Goal: Task Accomplishment & Management: Manage account settings

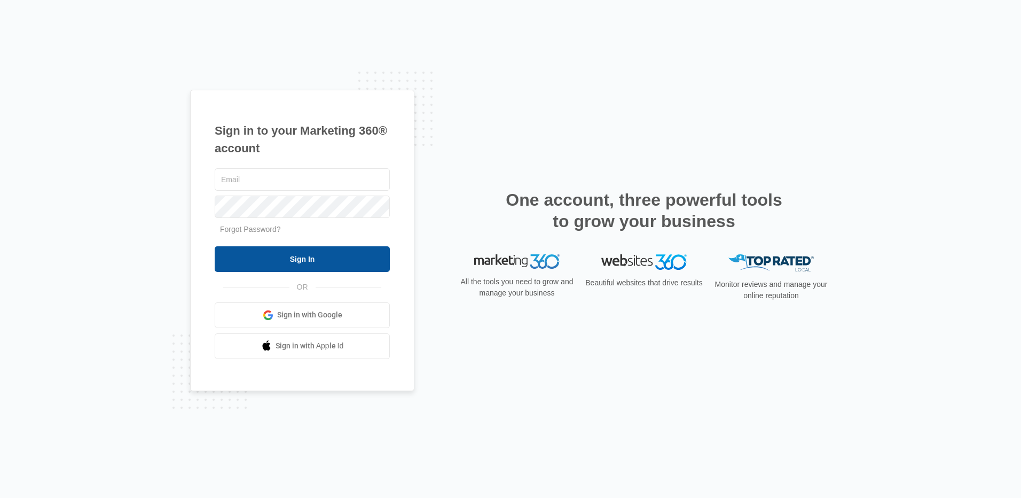
type input "[PERSON_NAME][EMAIL_ADDRESS][DOMAIN_NAME]"
click at [275, 267] on input "Sign In" at bounding box center [302, 259] width 175 height 26
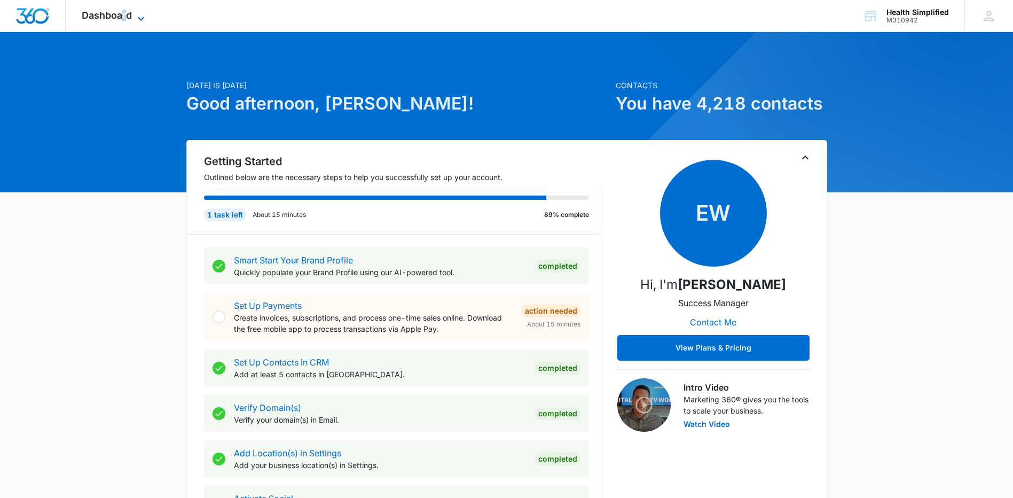
click at [125, 19] on span "Dashboard" at bounding box center [107, 15] width 50 height 11
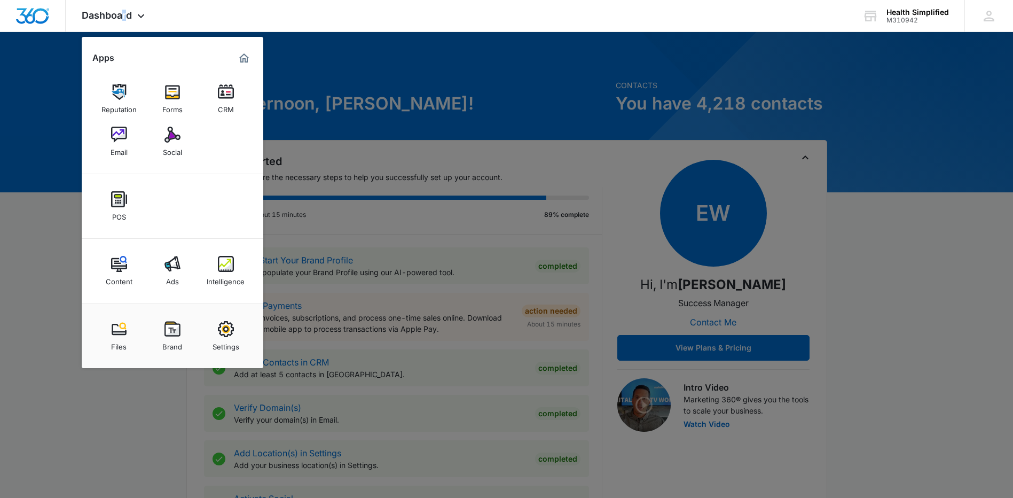
drag, startPoint x: 125, startPoint y: 19, endPoint x: 166, endPoint y: 104, distance: 94.4
click at [166, 104] on div "Forms" at bounding box center [172, 107] width 20 height 14
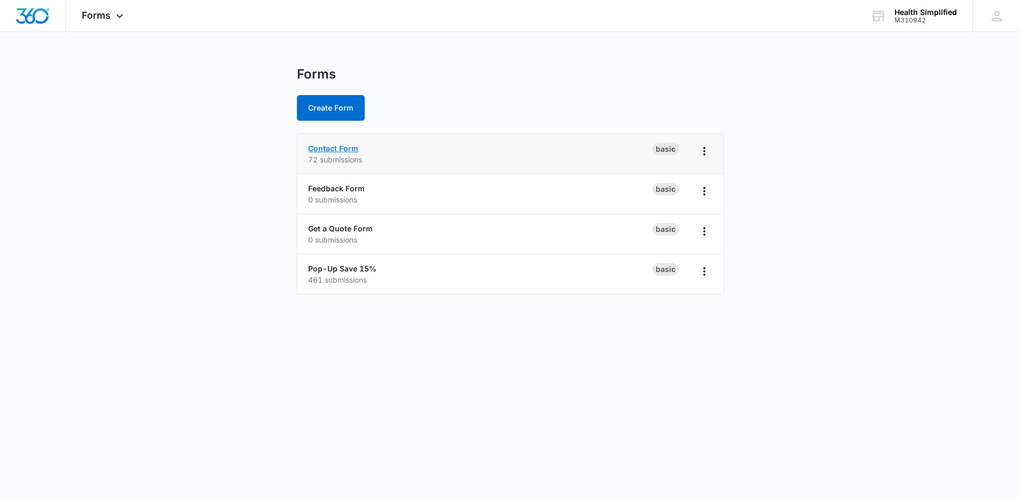
click at [342, 147] on link "Contact Form" at bounding box center [333, 148] width 50 height 9
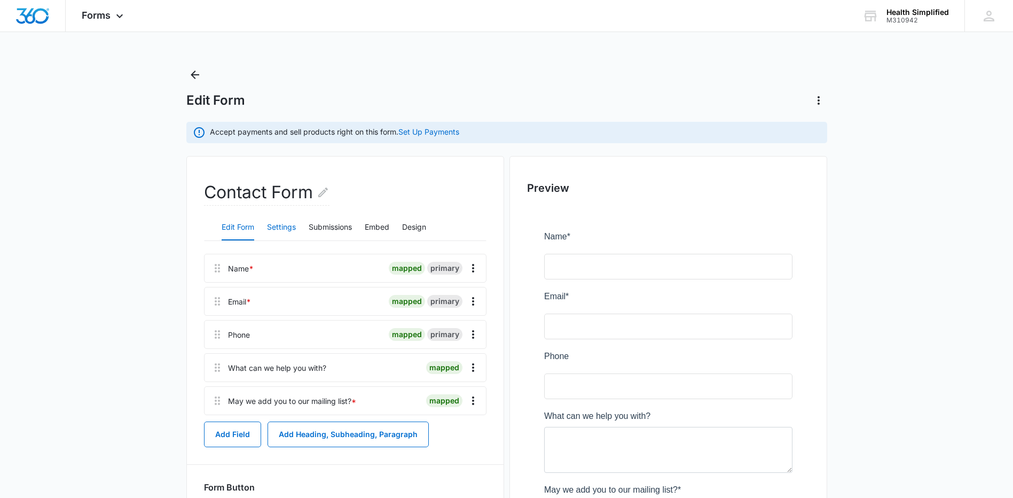
click at [286, 231] on button "Settings" at bounding box center [281, 228] width 29 height 26
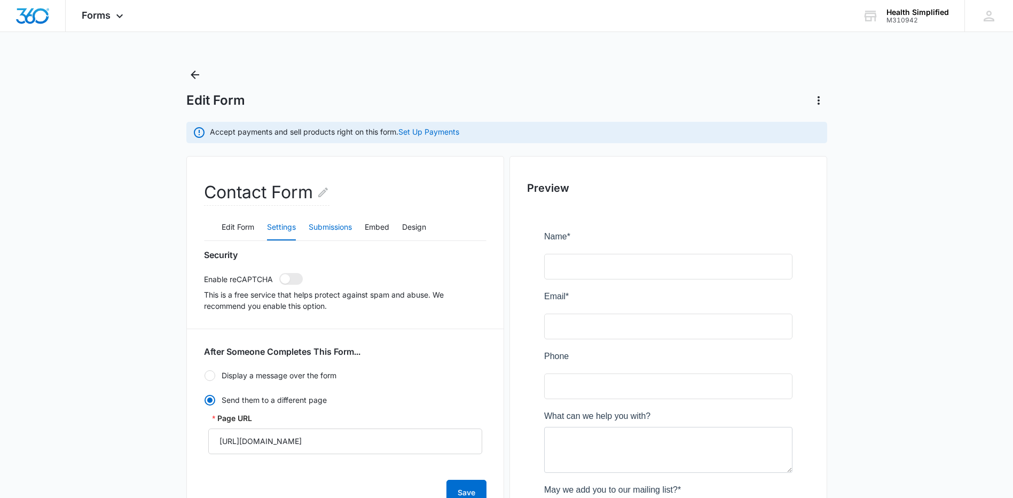
click at [347, 226] on button "Submissions" at bounding box center [330, 228] width 43 height 26
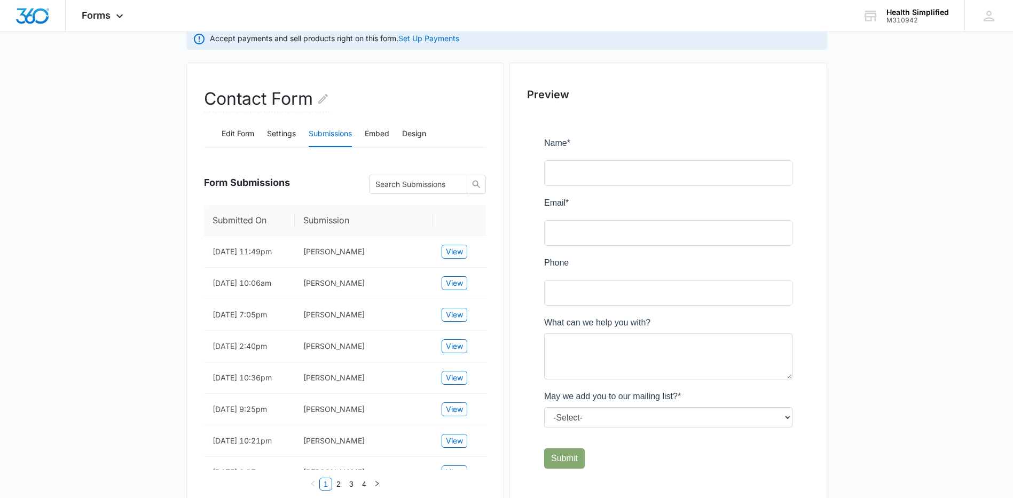
scroll to position [107, 0]
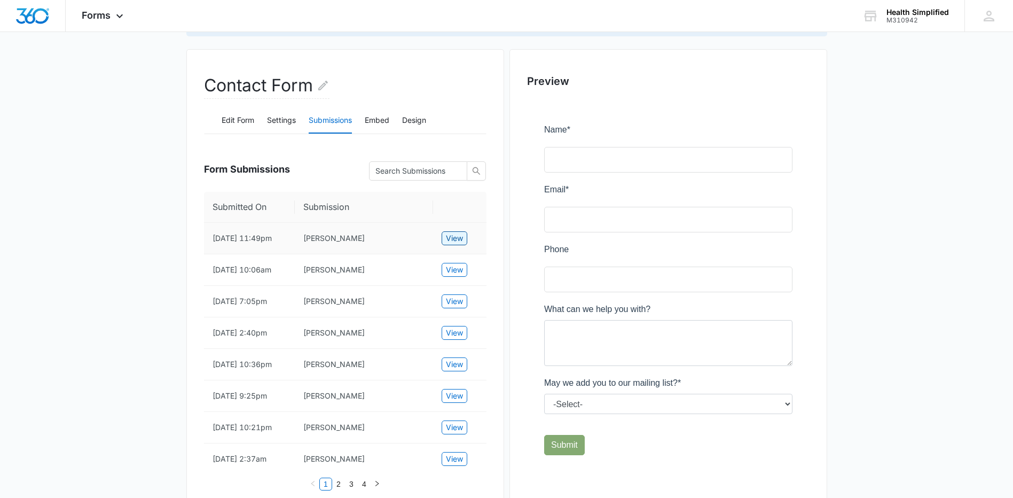
click at [465, 242] on button "View" at bounding box center [455, 238] width 26 height 14
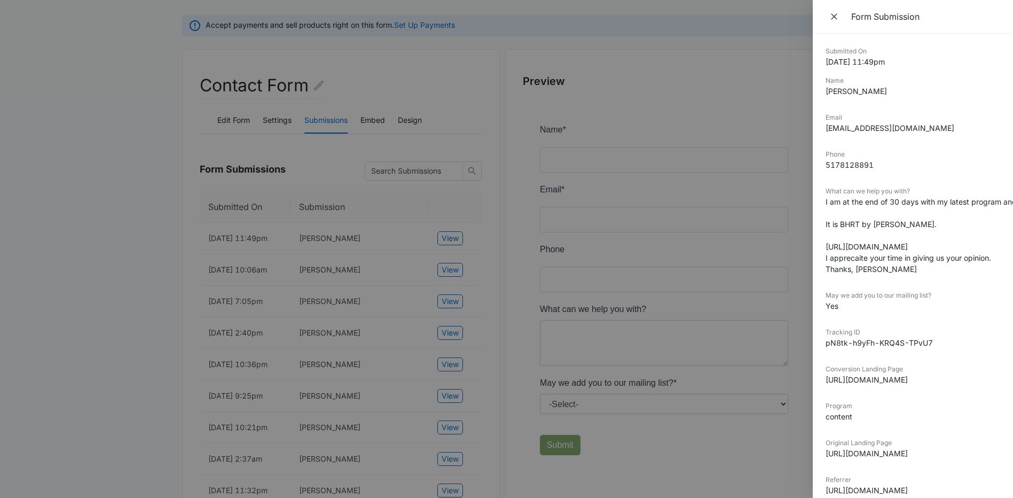
click at [973, 193] on dt "What can we help you with?" at bounding box center [913, 191] width 175 height 10
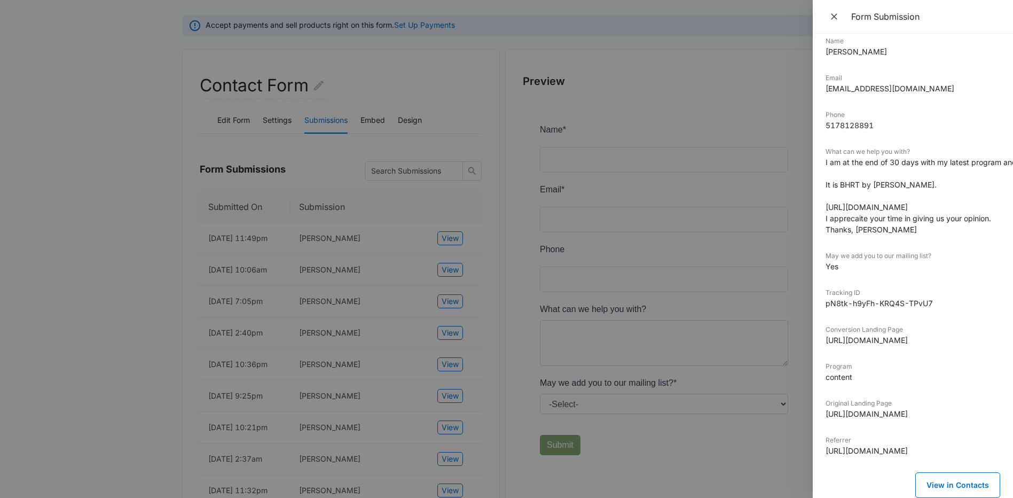
click at [896, 164] on dd "I am at the end of 30 days with my latest program and I actually feel like I ha…" at bounding box center [913, 195] width 175 height 79
click at [840, 13] on span "Close" at bounding box center [835, 16] width 13 height 15
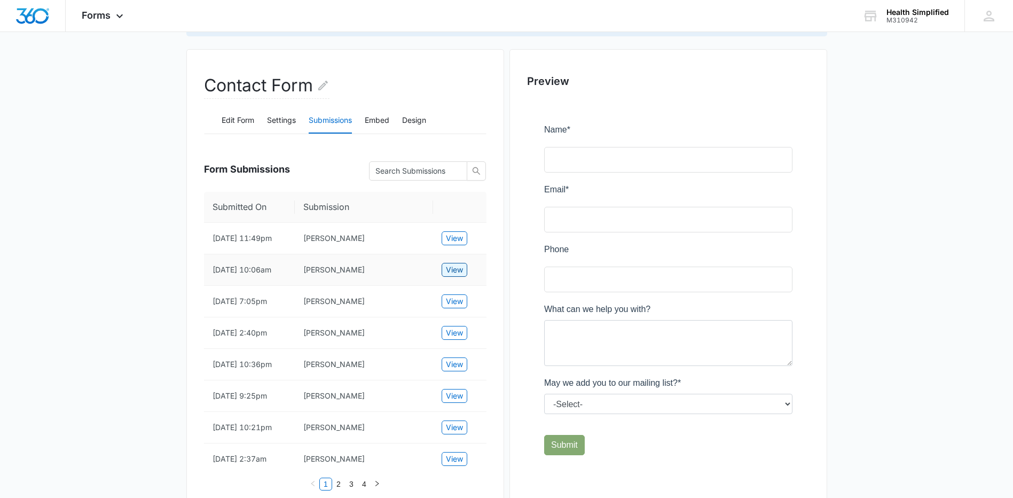
click at [454, 276] on span "View" at bounding box center [454, 270] width 17 height 12
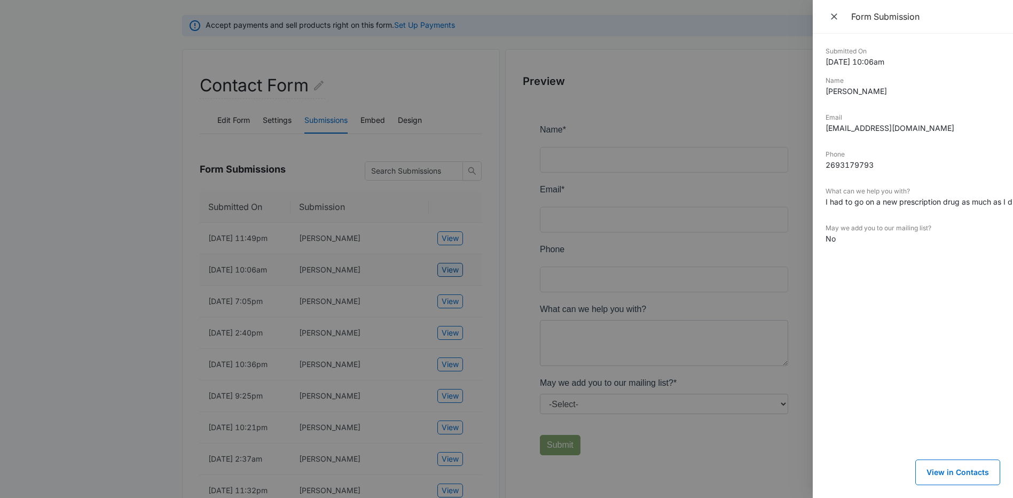
scroll to position [0, 0]
click at [454, 283] on div at bounding box center [506, 249] width 1013 height 498
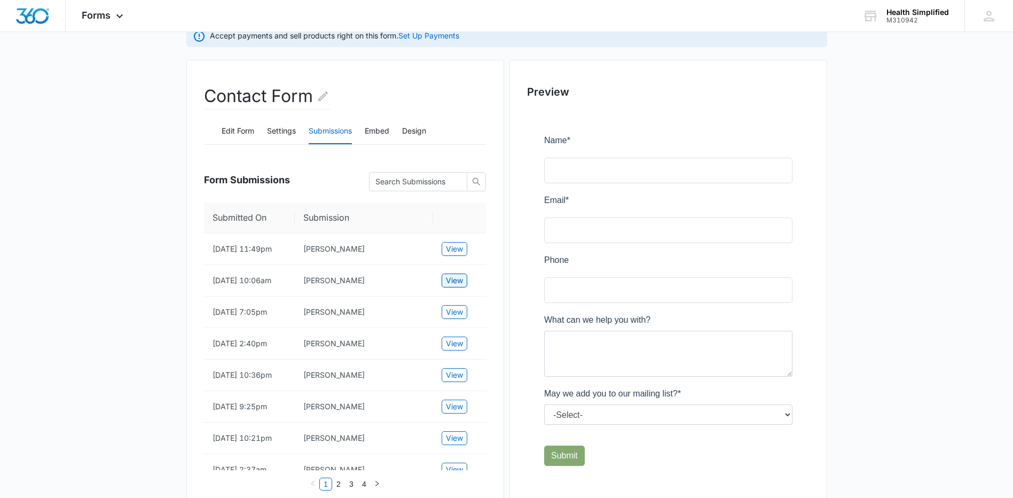
scroll to position [160, 0]
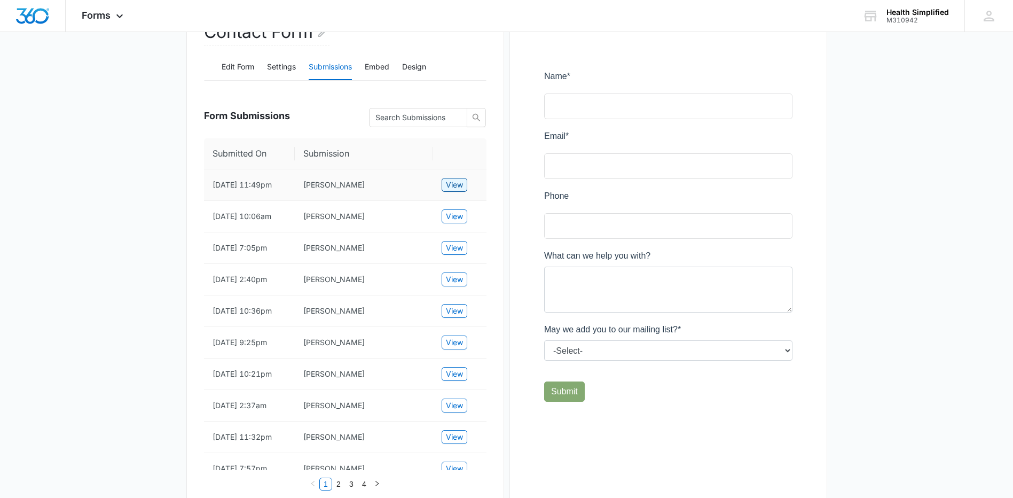
click at [462, 190] on span "View" at bounding box center [454, 185] width 17 height 12
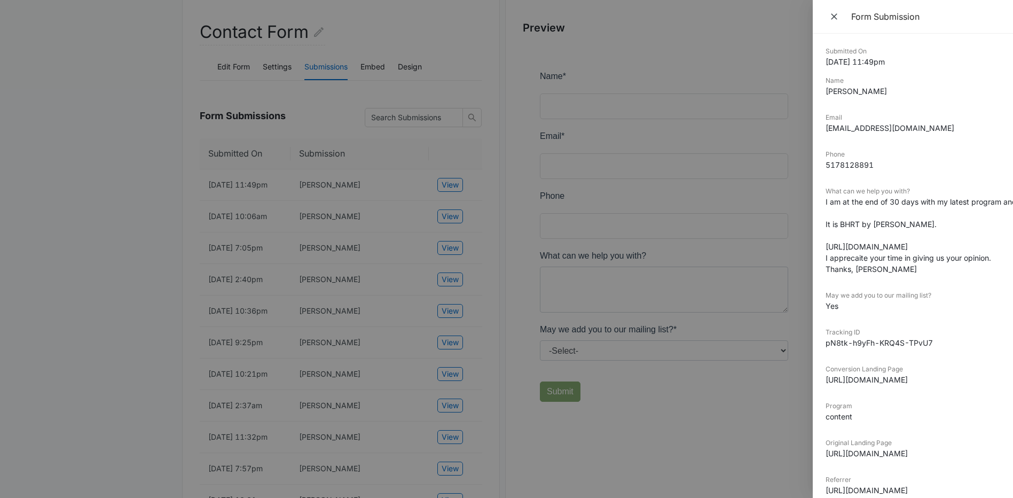
click at [961, 198] on dd "I am at the end of 30 days with my latest program and I actually feel like I ha…" at bounding box center [913, 235] width 175 height 79
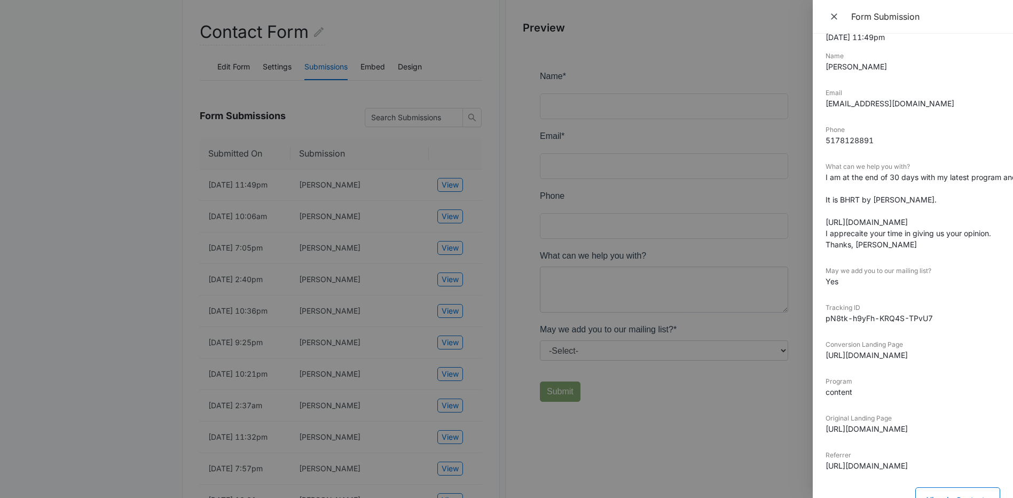
scroll to position [48, 0]
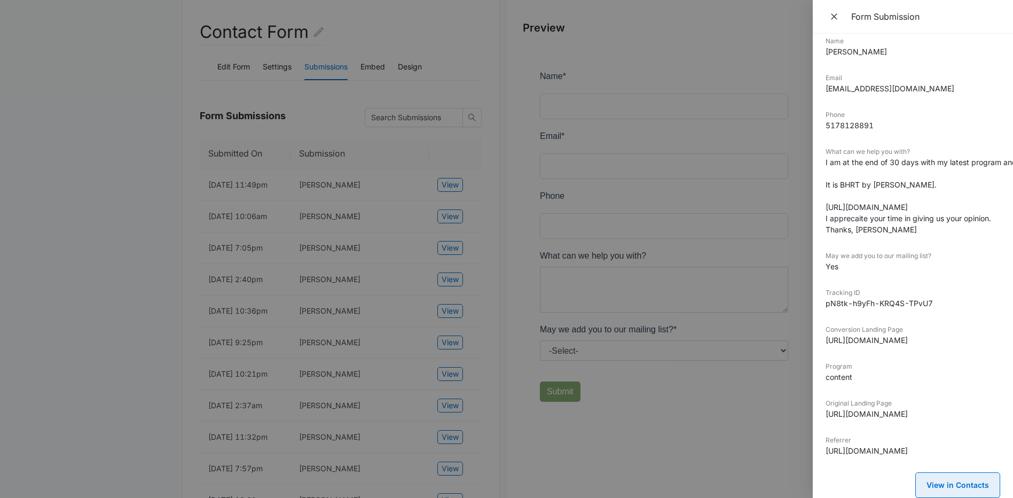
click at [954, 479] on button "View in Contacts" at bounding box center [957, 485] width 85 height 26
click at [833, 18] on icon "Close" at bounding box center [834, 16] width 6 height 6
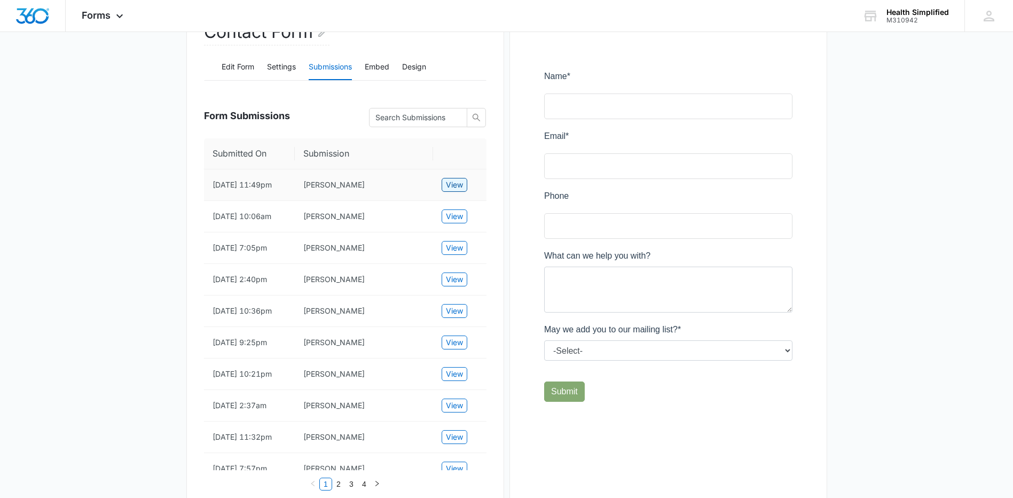
click at [452, 187] on span "View" at bounding box center [454, 185] width 17 height 12
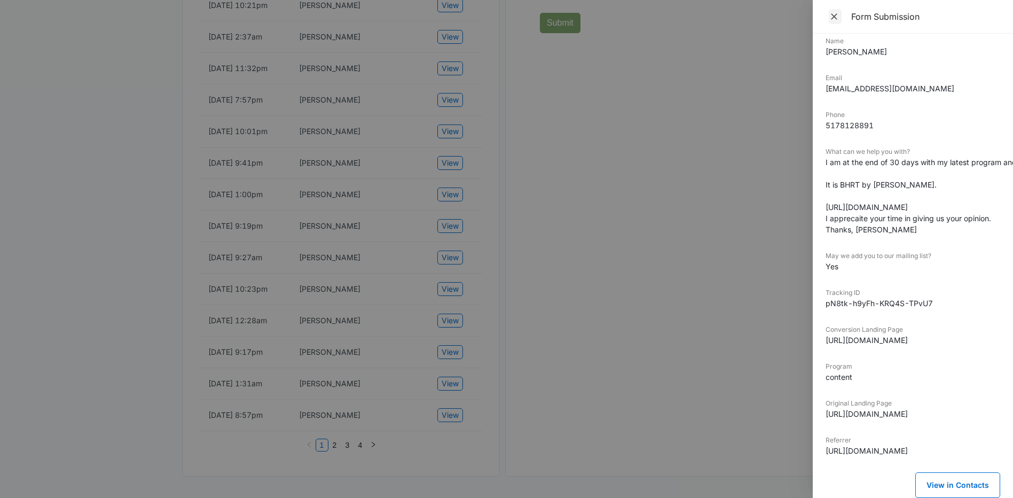
click at [832, 15] on icon "Close" at bounding box center [834, 16] width 11 height 11
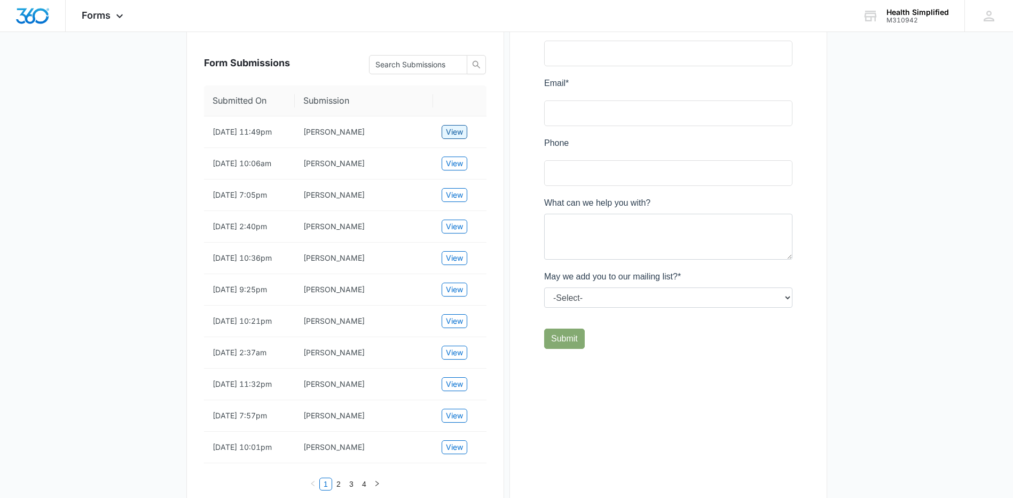
scroll to position [214, 0]
click at [454, 169] on span "View" at bounding box center [454, 163] width 17 height 12
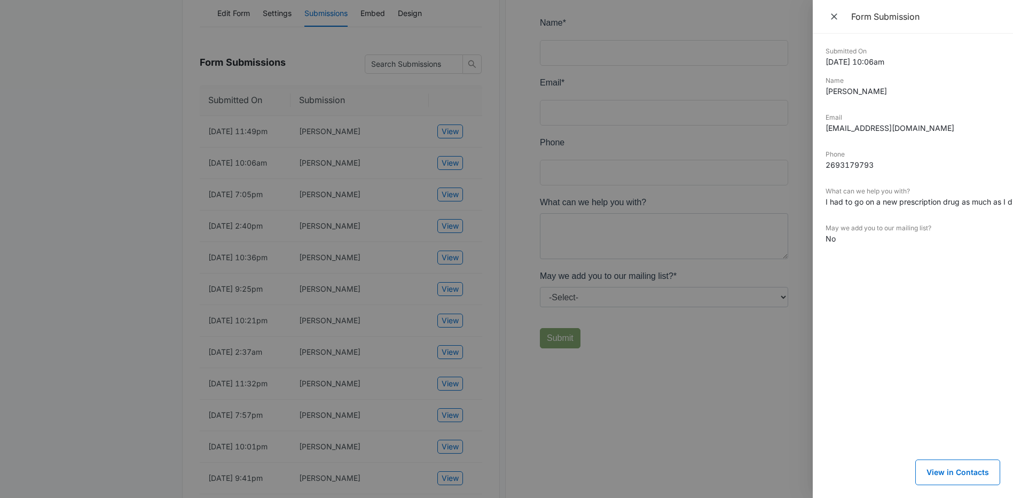
drag, startPoint x: 823, startPoint y: 29, endPoint x: 805, endPoint y: 57, distance: 33.2
drag, startPoint x: 805, startPoint y: 57, endPoint x: 828, endPoint y: 24, distance: 39.9
click at [828, 24] on button "Close" at bounding box center [835, 17] width 19 height 16
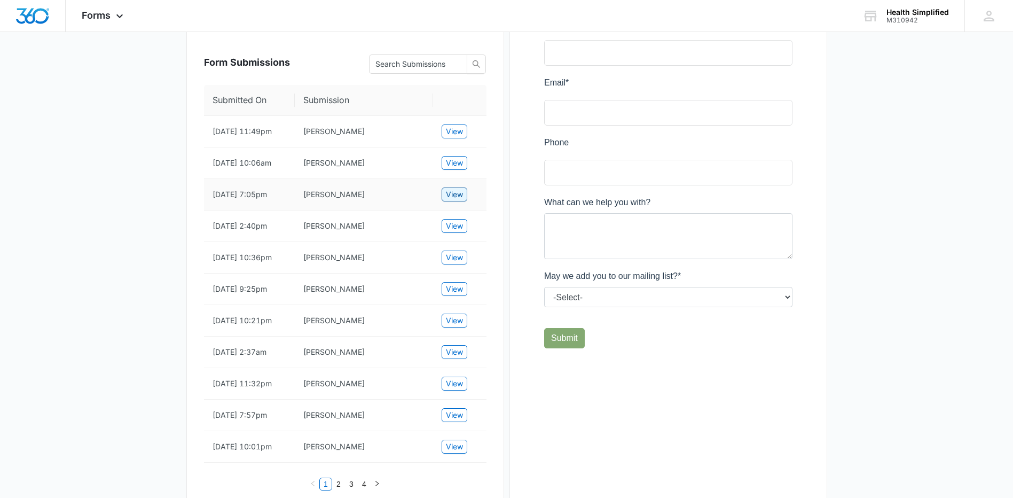
click at [451, 200] on span "View" at bounding box center [454, 195] width 17 height 12
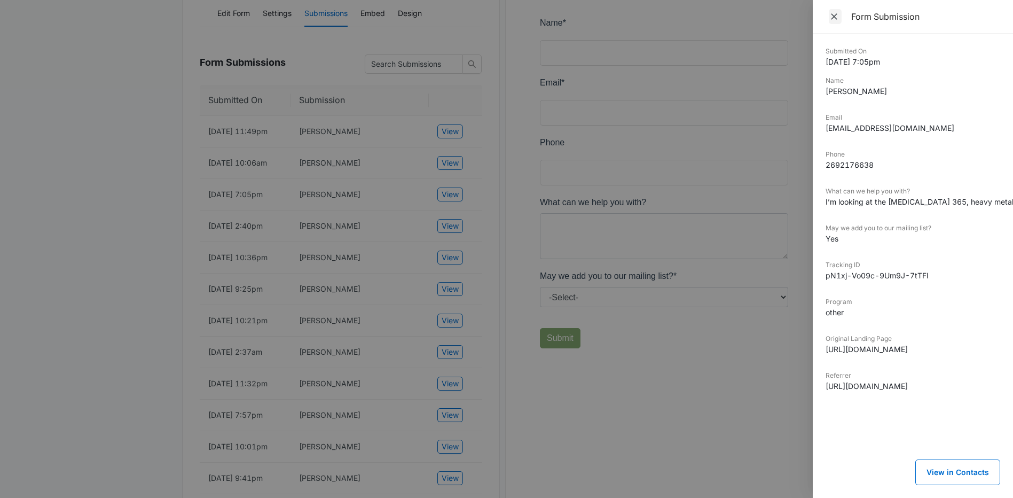
click at [834, 18] on icon "Close" at bounding box center [834, 16] width 6 height 6
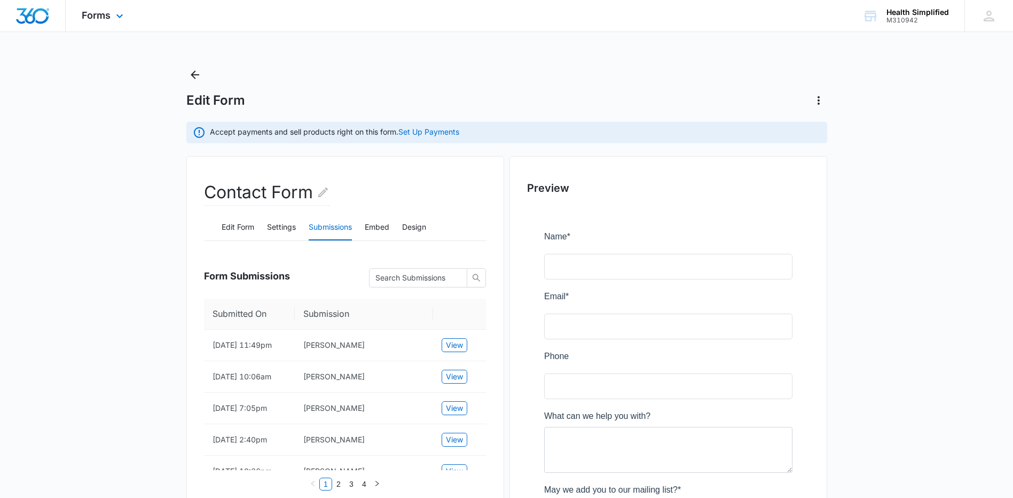
click at [25, 8] on img "Dashboard" at bounding box center [32, 16] width 34 height 16
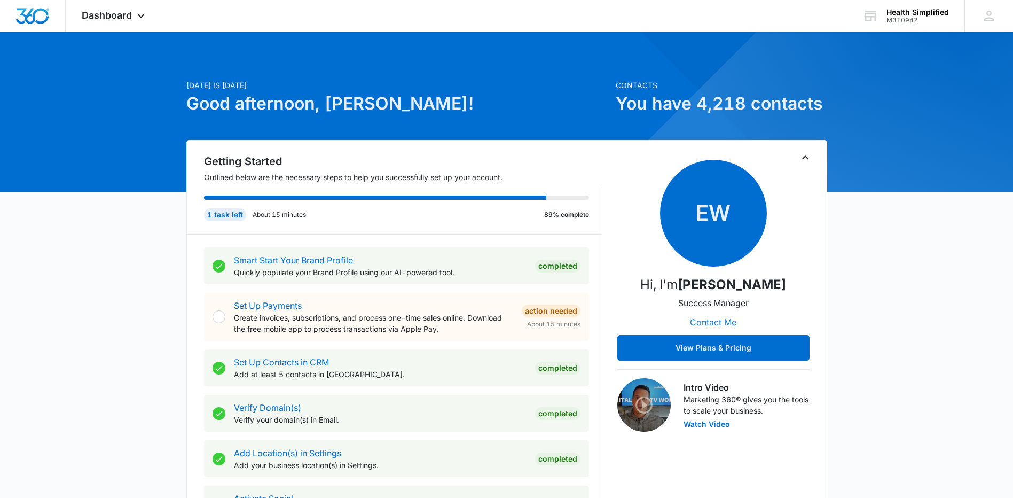
click at [711, 317] on button "Contact Me" at bounding box center [713, 322] width 68 height 26
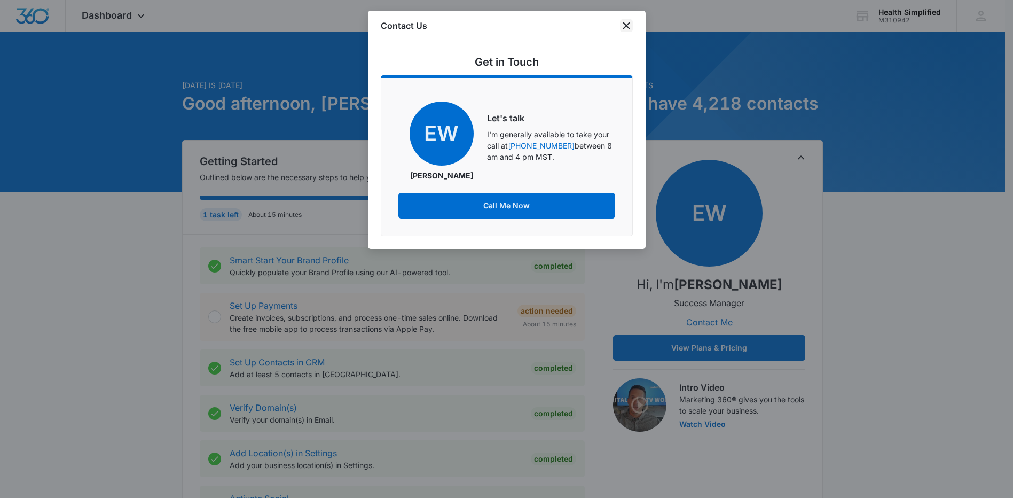
click at [623, 27] on icon "close" at bounding box center [626, 25] width 13 height 13
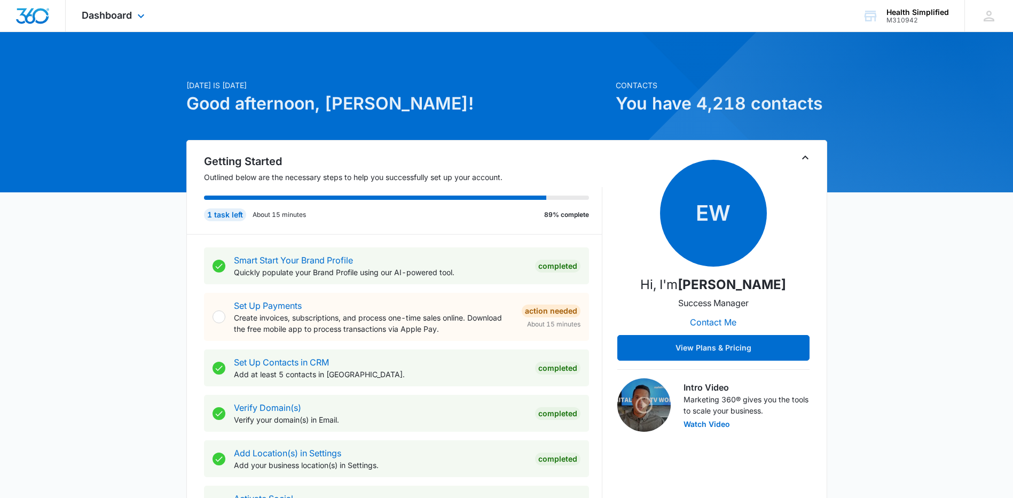
click at [107, 9] on div "Dashboard Apps Reputation Forms CRM Email Social POS Content Ads Intelligence F…" at bounding box center [115, 16] width 98 height 32
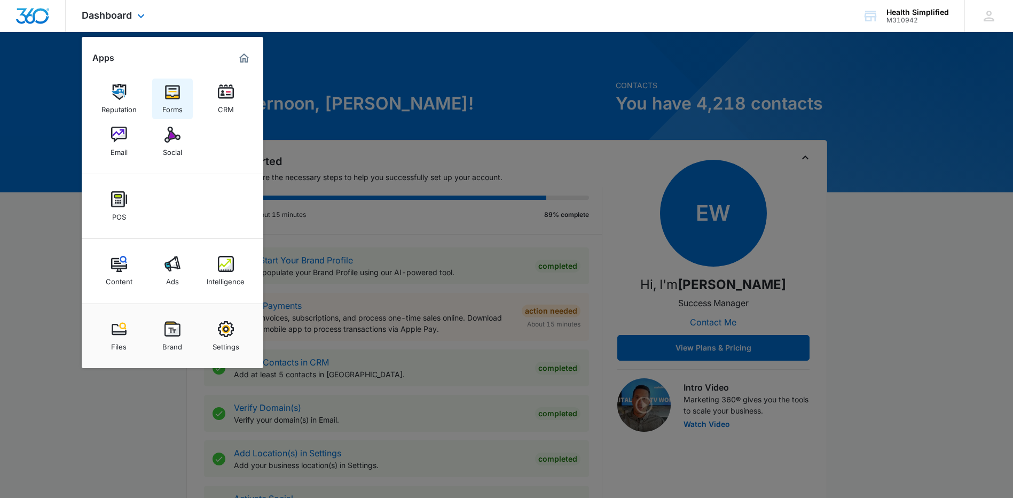
click at [161, 100] on link "Forms" at bounding box center [172, 99] width 41 height 41
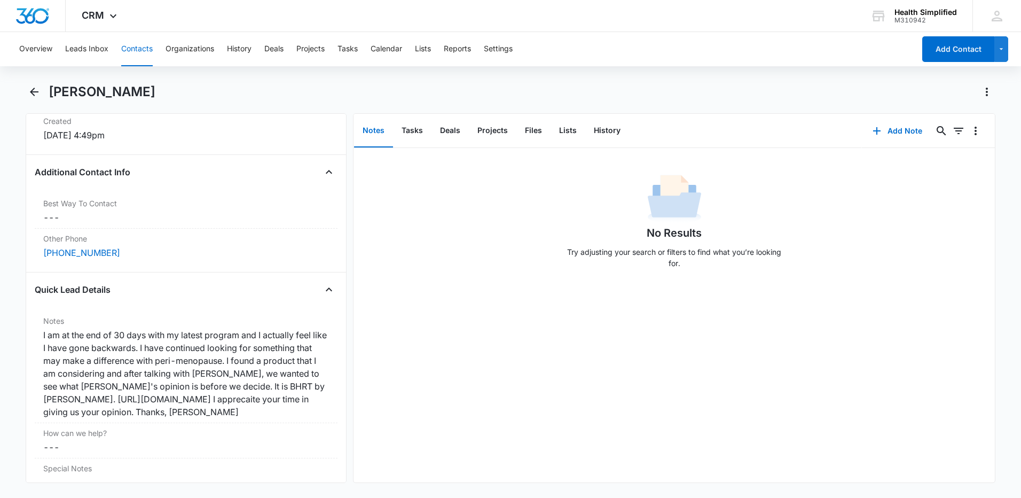
scroll to position [748, 0]
click at [34, 90] on icon "Back" at bounding box center [34, 91] width 13 height 13
click at [30, 93] on icon "Back" at bounding box center [34, 91] width 13 height 13
click at [36, 92] on icon "Back" at bounding box center [34, 92] width 9 height 9
click at [36, 96] on icon "Back" at bounding box center [34, 91] width 13 height 13
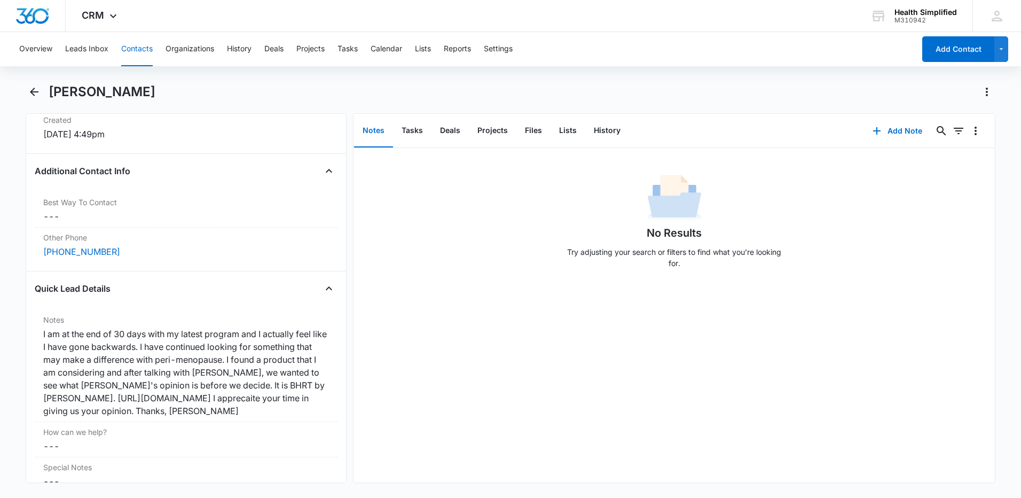
click at [124, 56] on button "Contacts" at bounding box center [137, 49] width 32 height 34
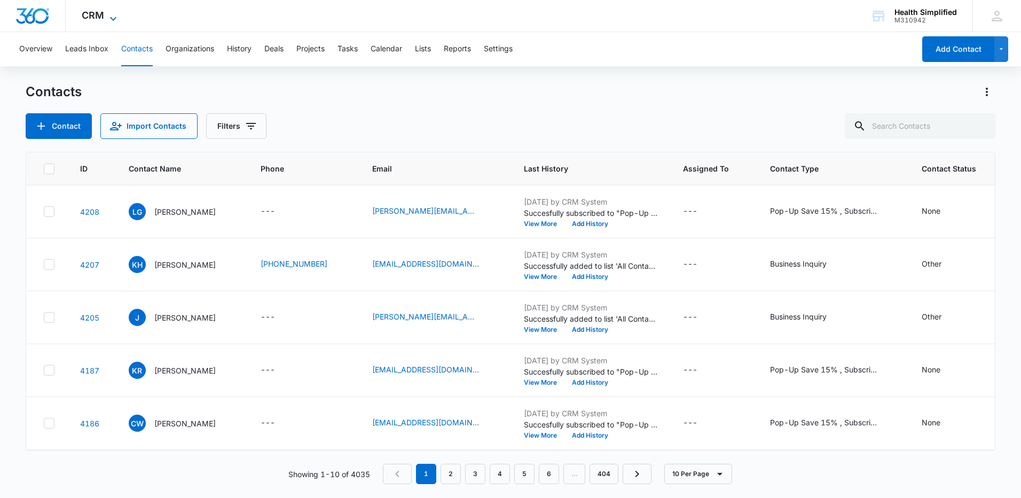
click at [113, 15] on icon at bounding box center [113, 18] width 13 height 13
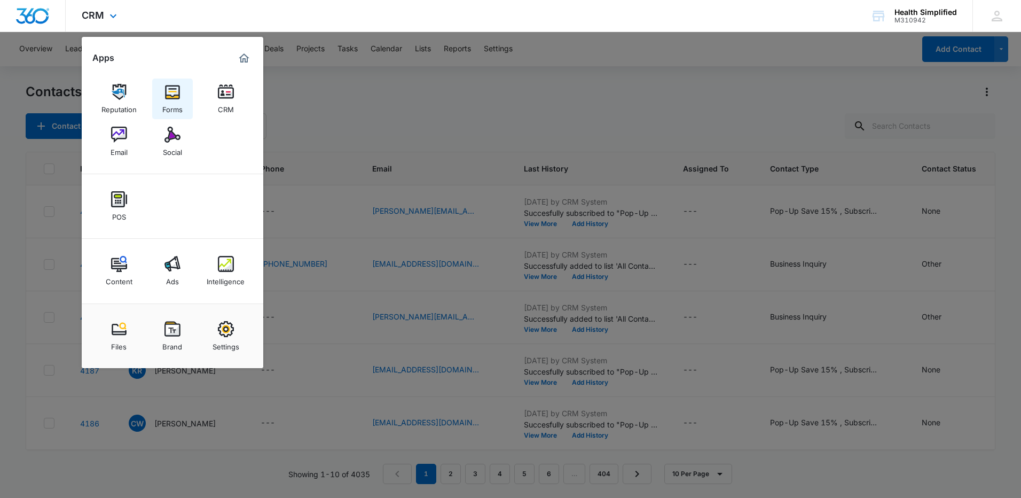
click at [169, 88] on img at bounding box center [172, 92] width 16 height 16
